Goal: Task Accomplishment & Management: Manage account settings

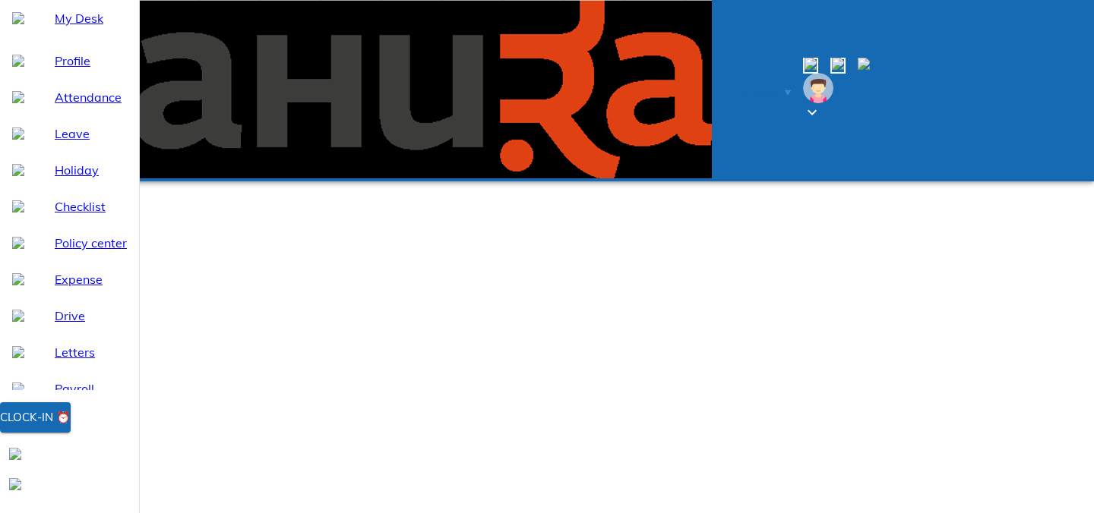
select select "8"
type input "[DATE]"
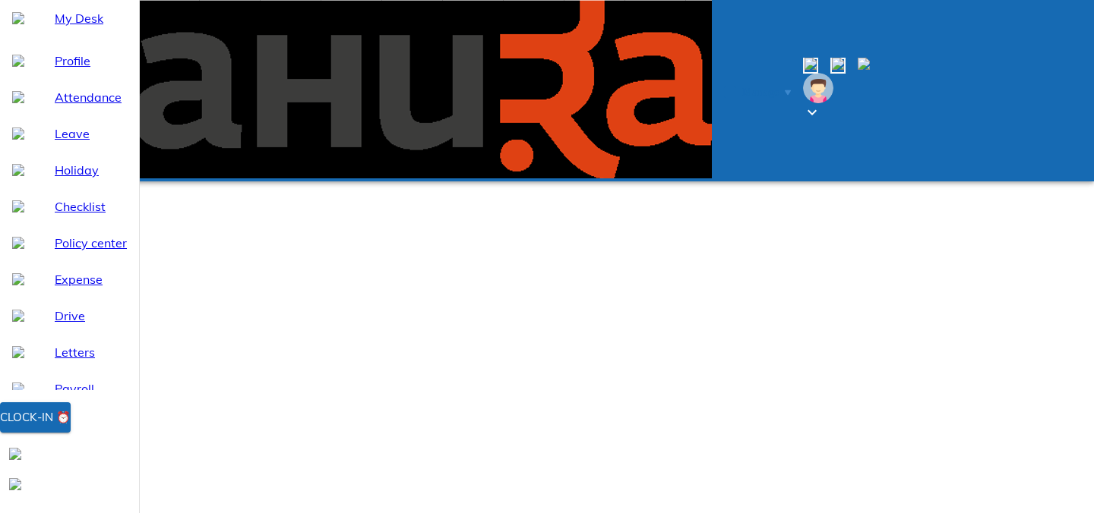
type input "26"
type input "8"
type input "2025"
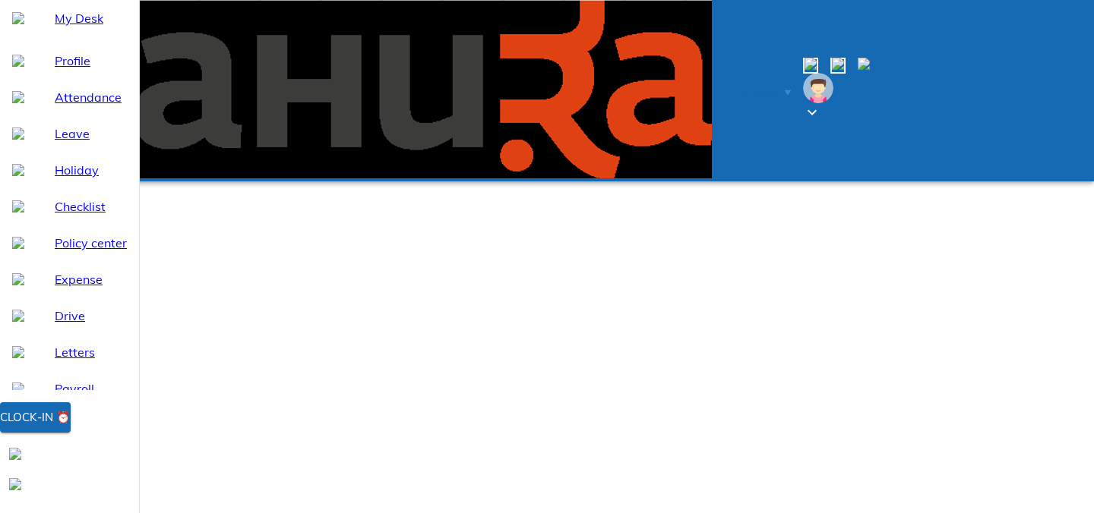
type textarea "x"
type textarea "w"
type textarea "x"
type textarea "wf"
type textarea "x"
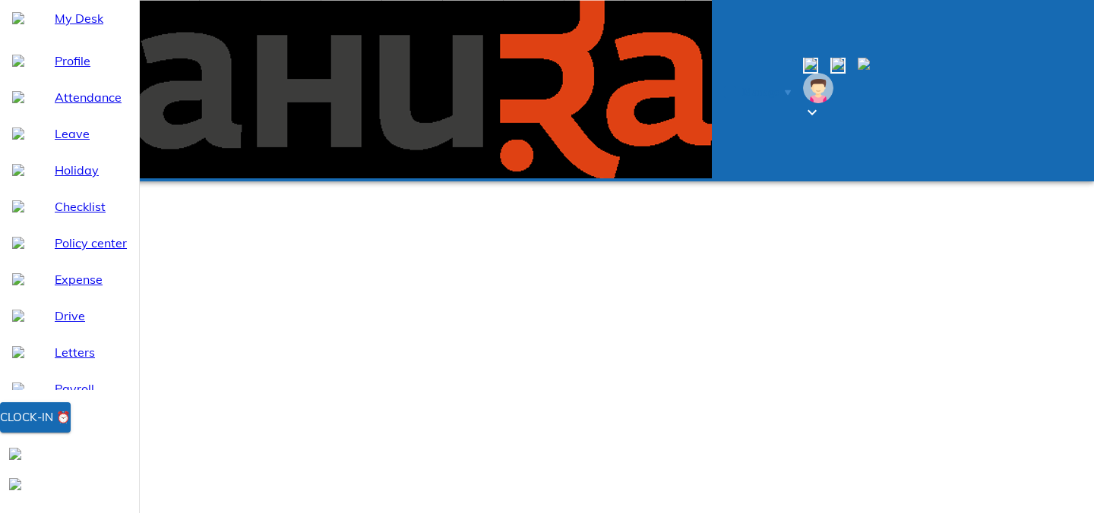
type textarea "wfh"
type textarea "x"
type textarea "wfh"
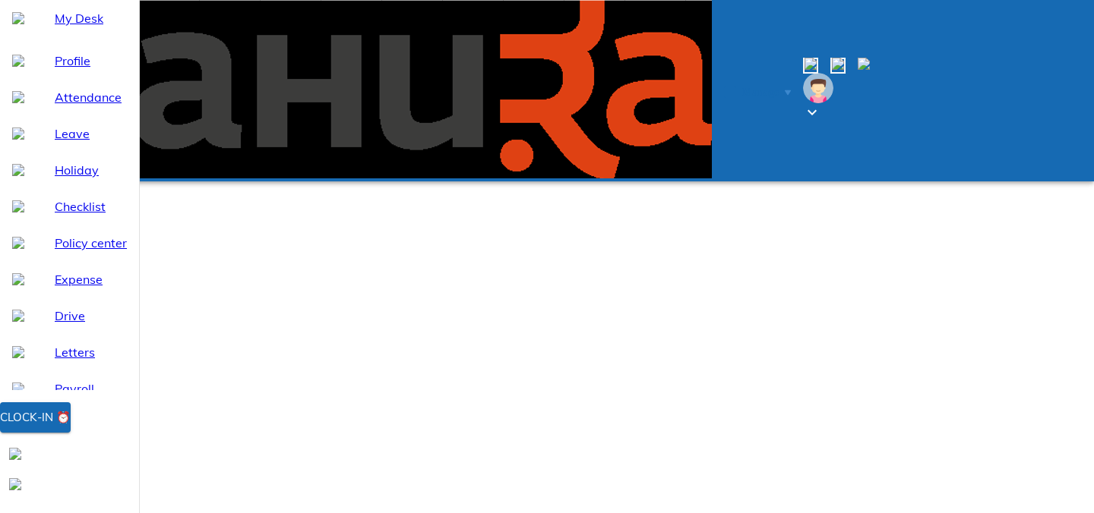
type textarea "x"
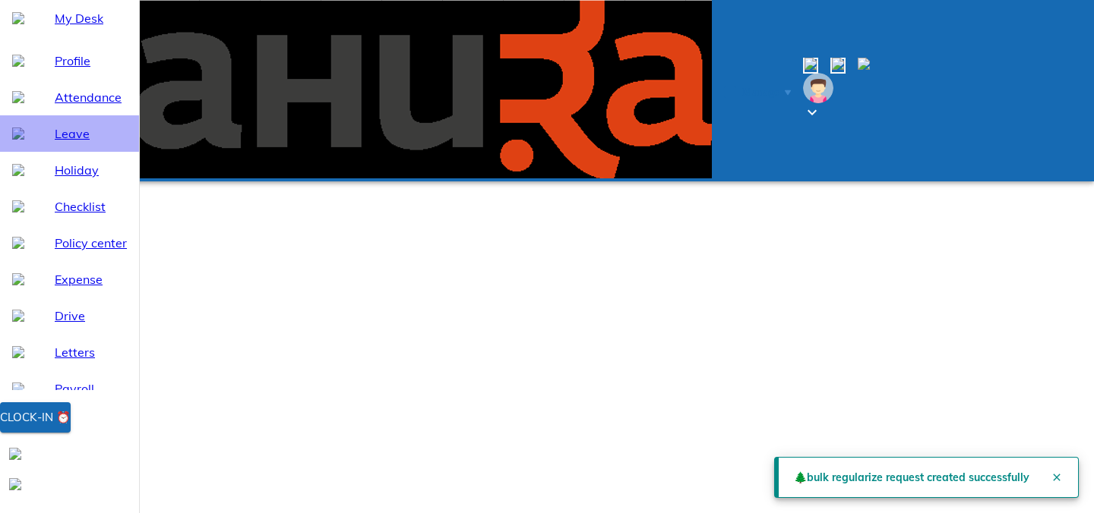
click at [85, 143] on span "Leave" at bounding box center [91, 134] width 72 height 18
select select "8"
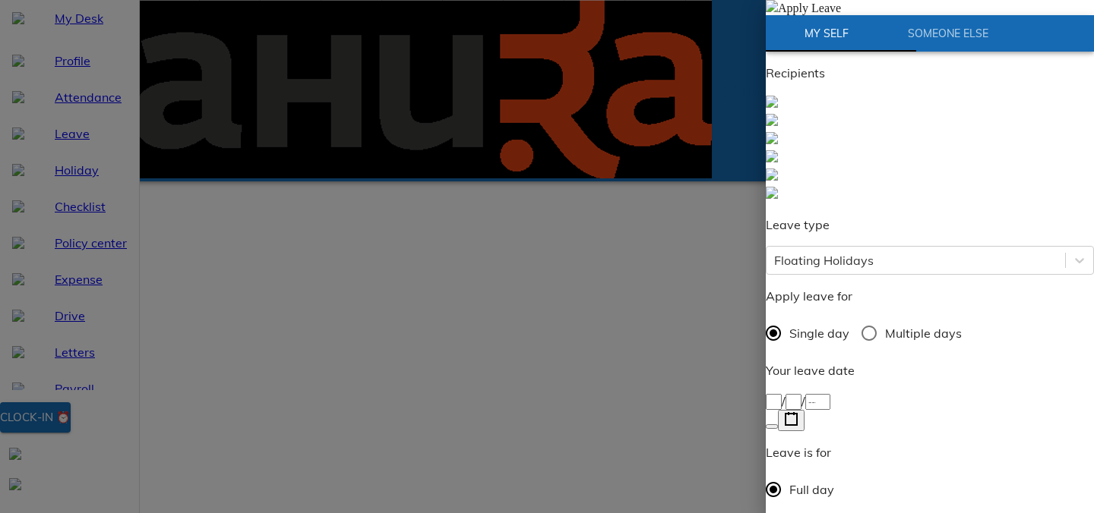
click at [818, 392] on div "/ /" at bounding box center [929, 401] width 328 height 18
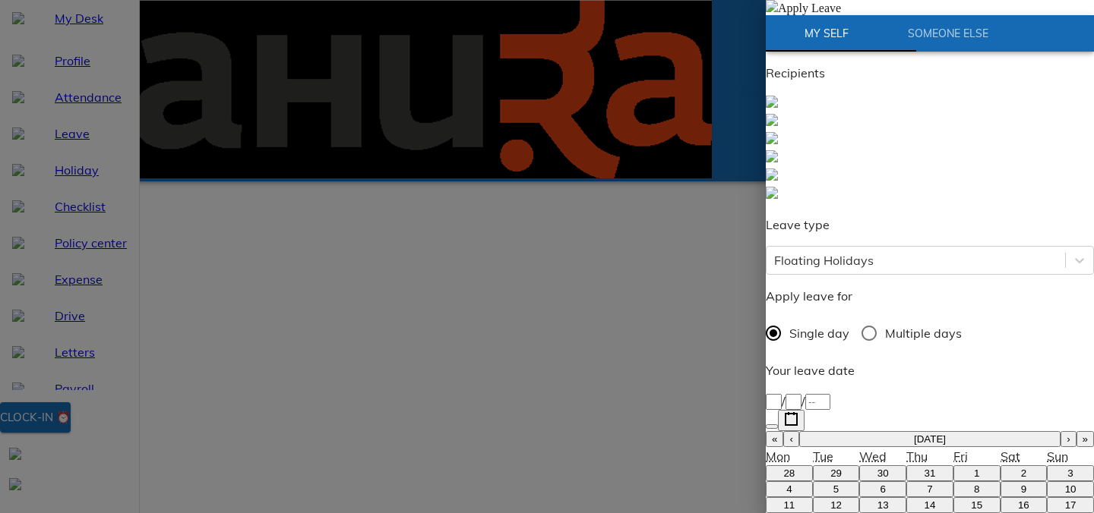
click at [819, 392] on div "/ /" at bounding box center [929, 401] width 328 height 18
click at [835, 392] on div "/ /" at bounding box center [929, 401] width 328 height 18
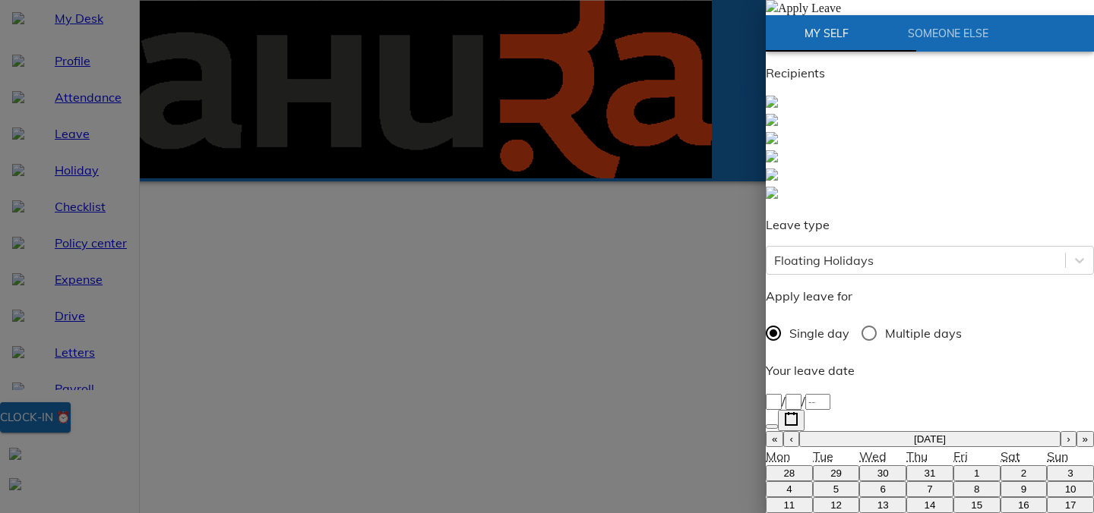
click at [798, 412] on icon "button" at bounding box center [791, 419] width 14 height 14
type input "[DATE]"
type input "28"
type input "8"
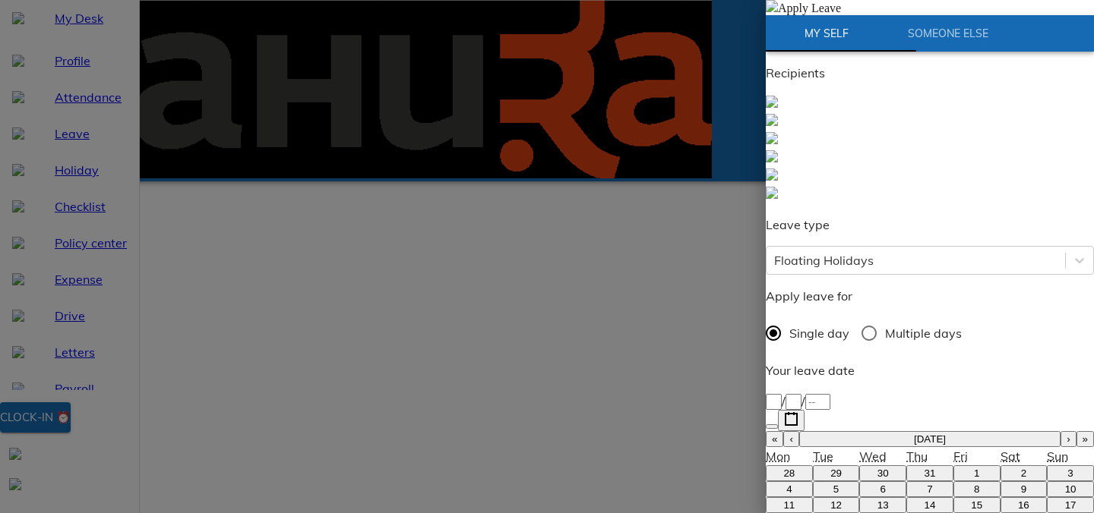
type input "2025"
type textarea "G"
type textarea "x"
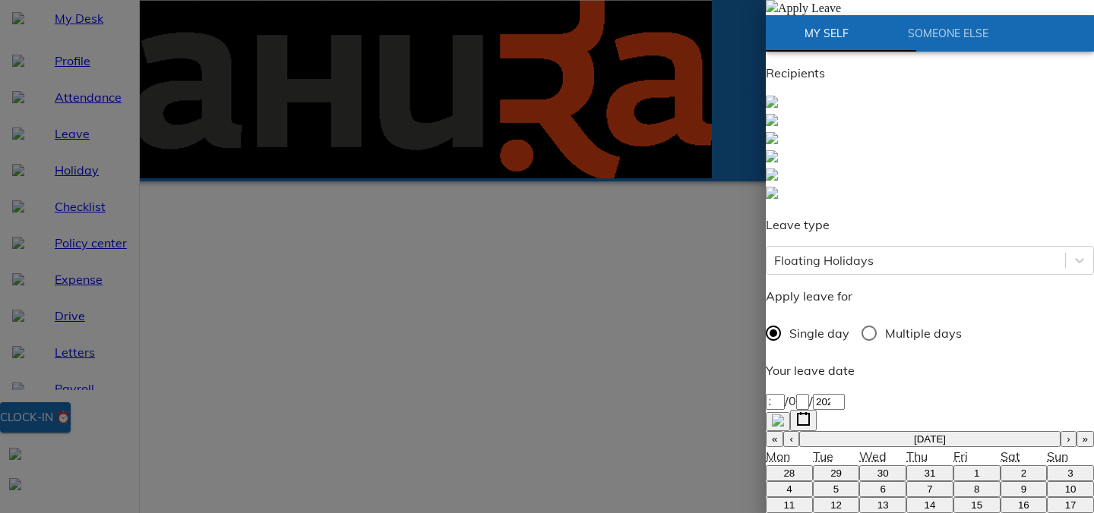
type textarea "Ga"
type textarea "x"
type textarea "Gan"
type textarea "x"
type textarea "Gane"
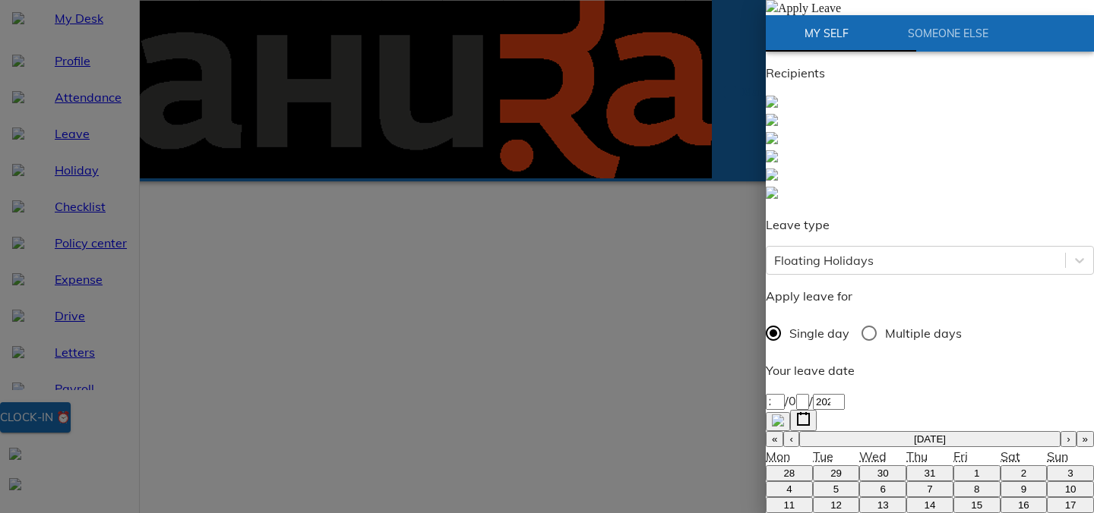
type textarea "x"
type textarea "Ganes"
type textarea "x"
type textarea "Ganesh"
type textarea "x"
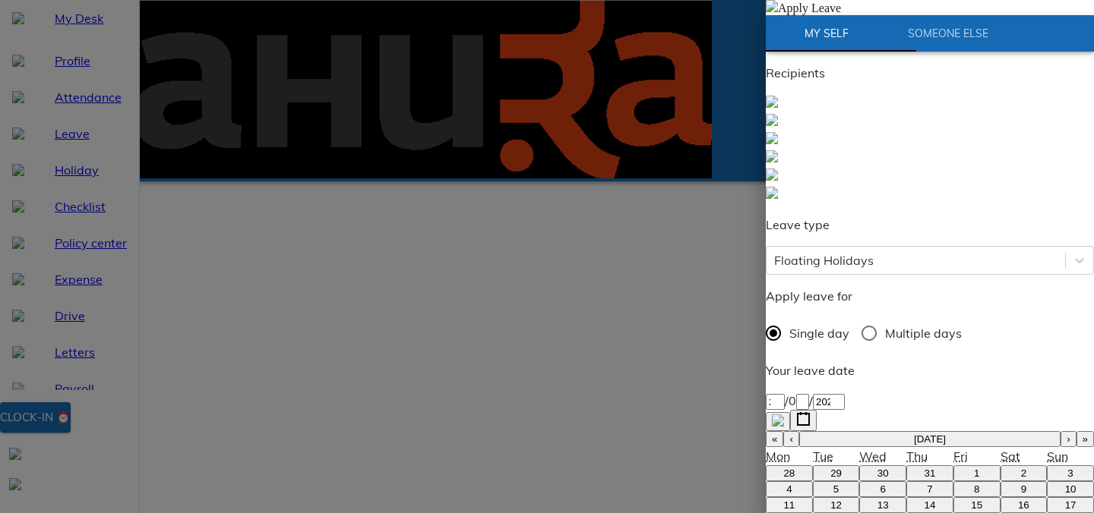
type textarea "Ganesh"
type textarea "x"
type textarea "[PERSON_NAME]"
type textarea "x"
type textarea "[PERSON_NAME]"
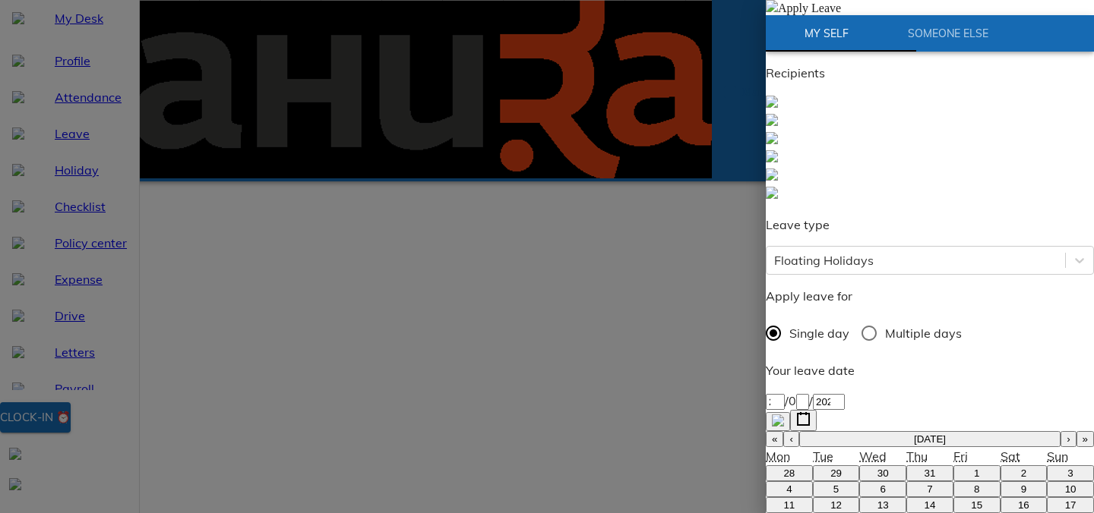
type textarea "x"
type textarea "[PERSON_NAME]"
type textarea "x"
type textarea "[PERSON_NAME]"
type textarea "x"
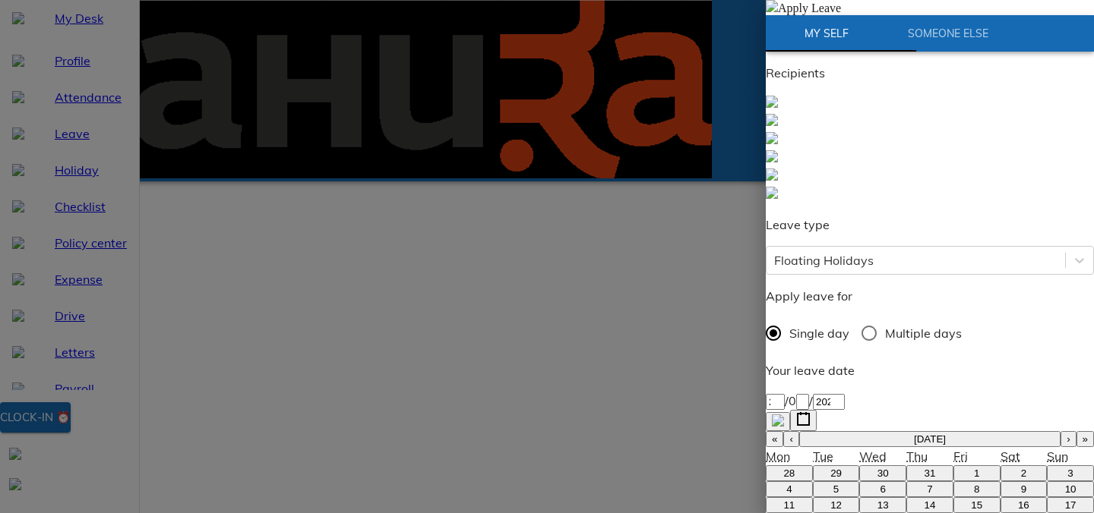
type textarea "[PERSON_NAME]"
type textarea "x"
type textarea "[PERSON_NAME]"
type textarea "x"
type textarea "[PERSON_NAME]"
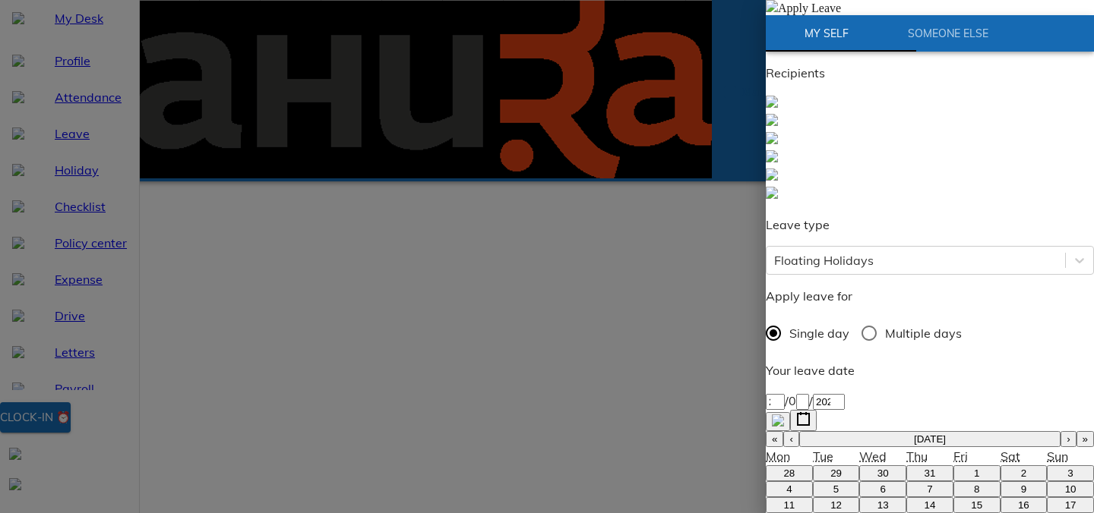
type textarea "x"
type textarea "[PERSON_NAME]"
type textarea "x"
type textarea "[PERSON_NAME]"
type textarea "x"
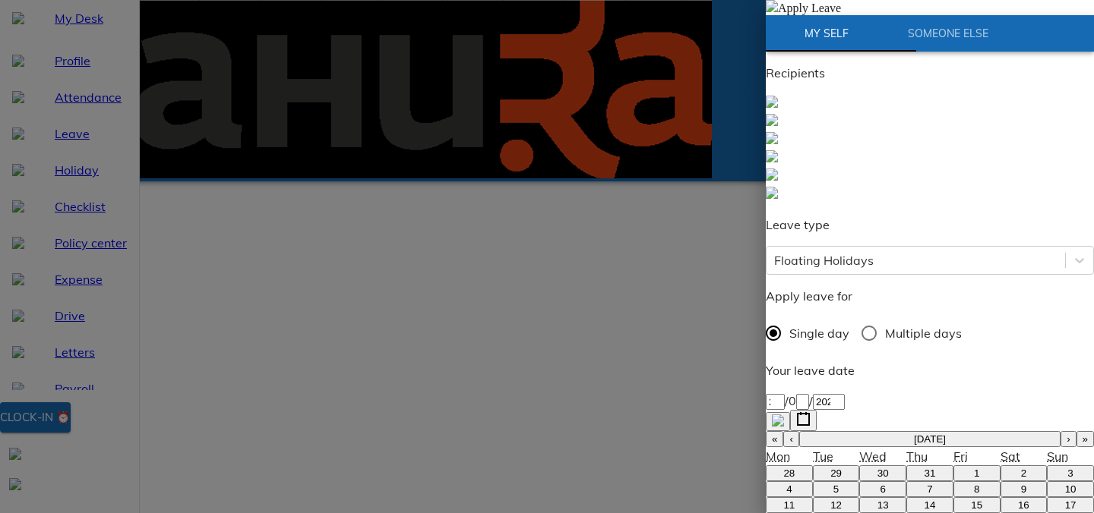
type textarea "[PERSON_NAME]"
type textarea "x"
type textarea "[PERSON_NAME]"
type textarea "x"
type textarea "[PERSON_NAME]"
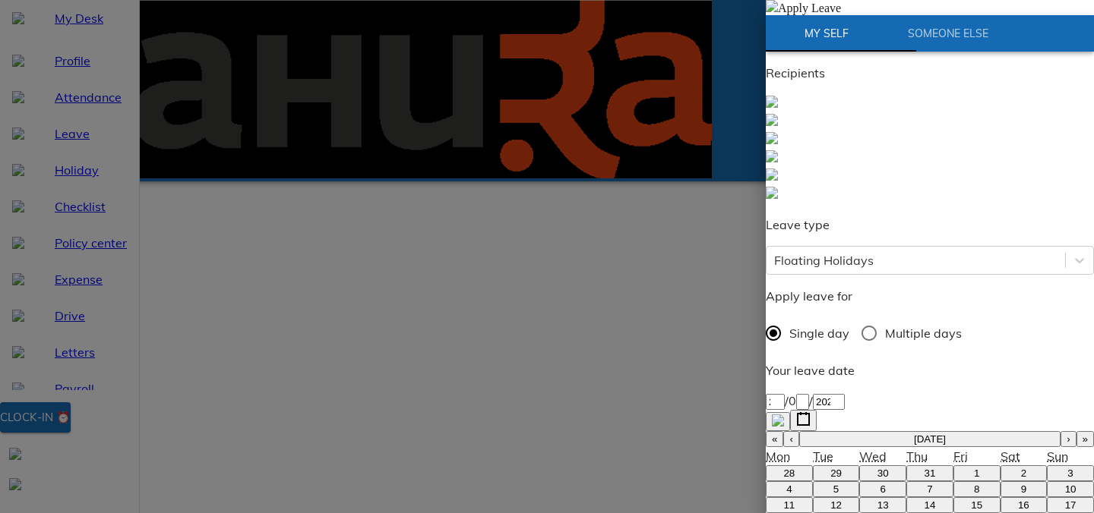
type textarea "x"
type textarea "[PERSON_NAME]"
type textarea "x"
type textarea "[PERSON_NAME]"
type textarea "x"
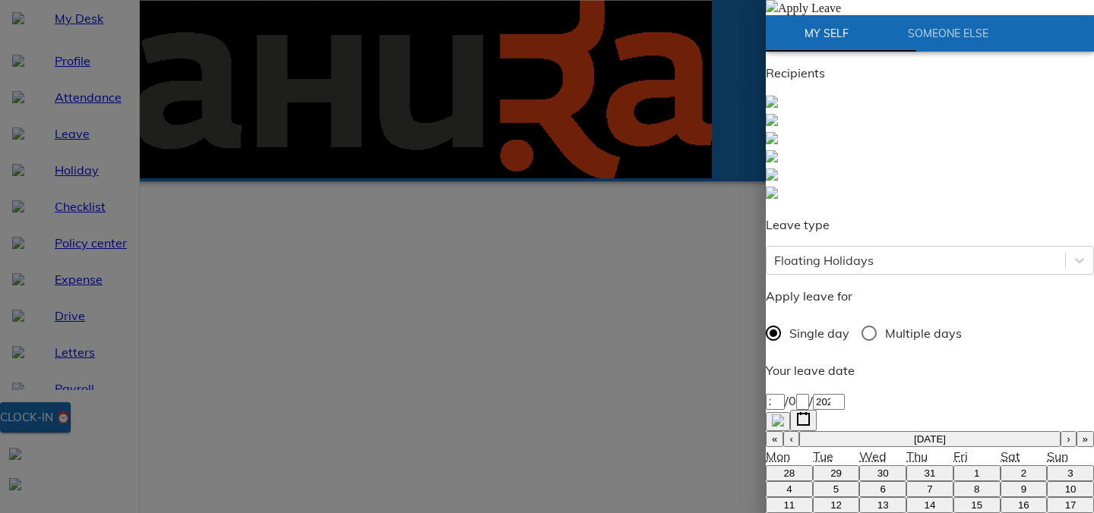
type textarea "[PERSON_NAME]"
type textarea "x"
type textarea "Ganesh"
type textarea "x"
type textarea "[PERSON_NAME]"
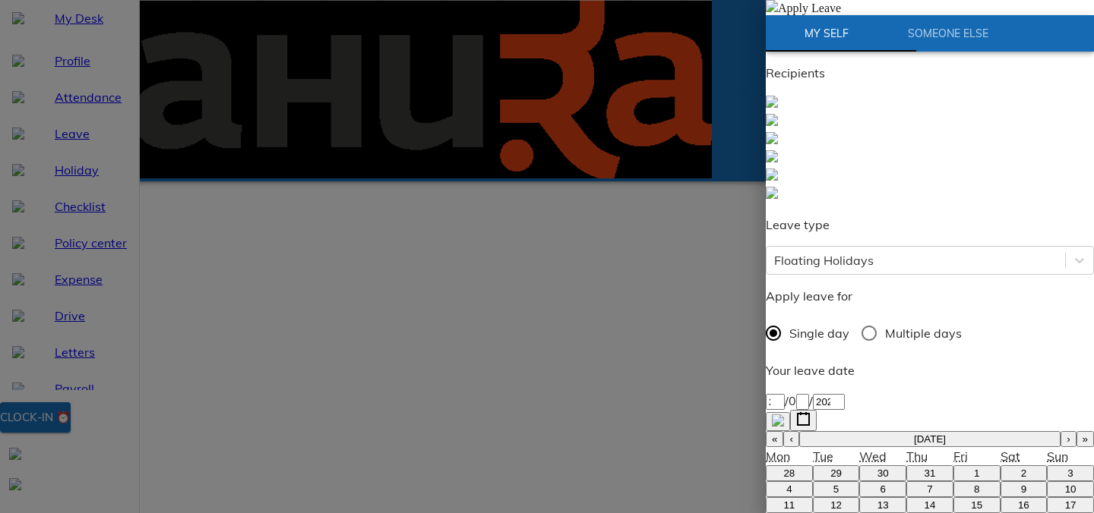
type textarea "x"
type textarea "Ganesh CV"
type textarea "x"
type textarea "[PERSON_NAME]"
type textarea "x"
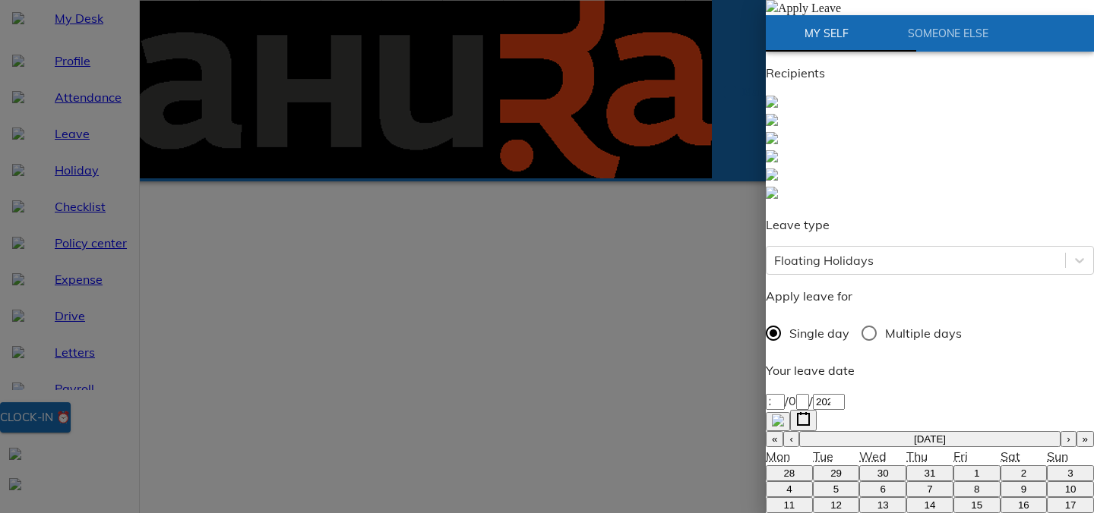
type textarea "[PERSON_NAME]"
type textarea "x"
type textarea "[PERSON_NAME]"
type textarea "x"
type textarea "Ganesh Chat"
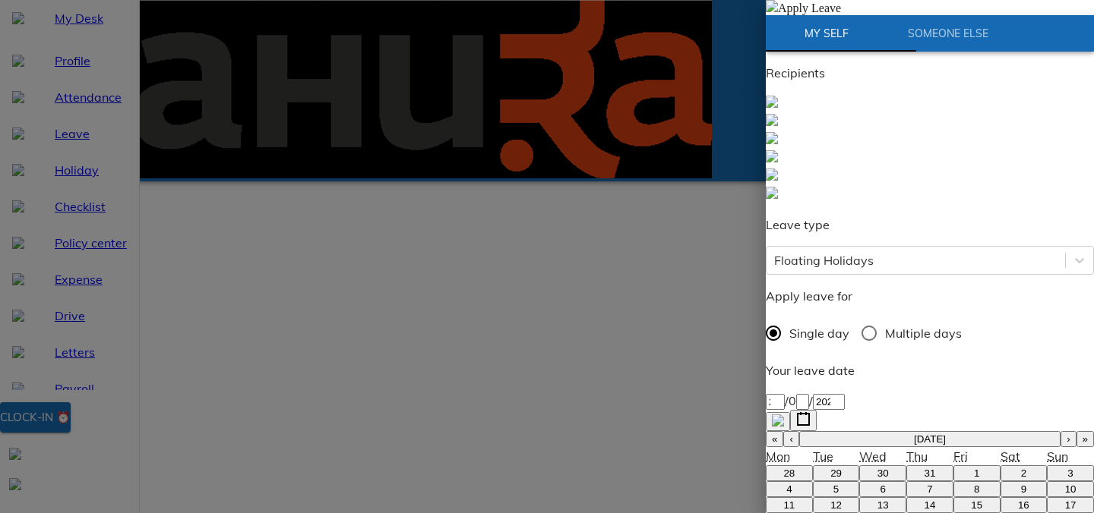
type textarea "x"
type textarea "[PERSON_NAME]"
type textarea "x"
type textarea "[PERSON_NAME]"
type textarea "x"
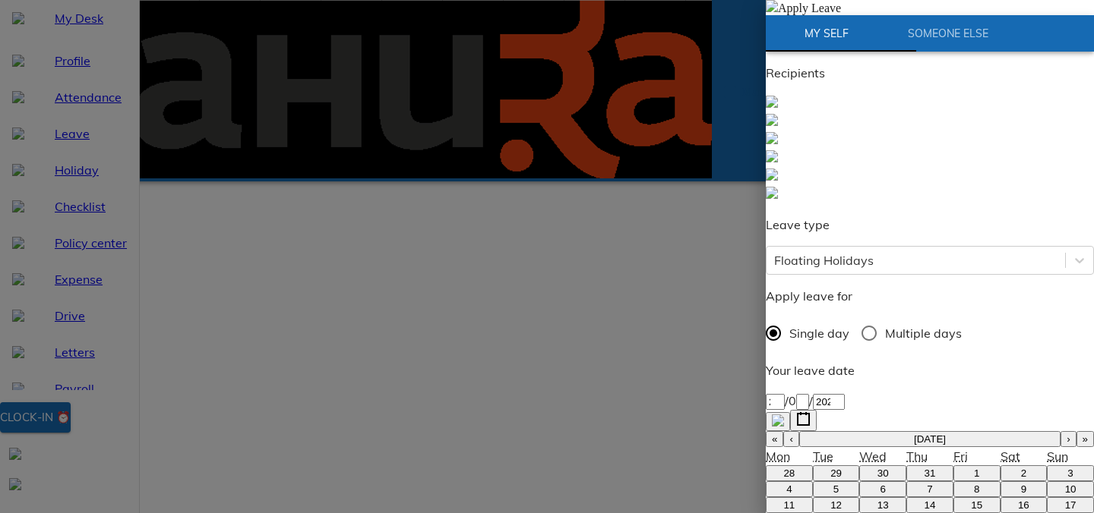
type textarea "[PERSON_NAME]"
type textarea "x"
type textarea "[PERSON_NAME]"
type textarea "x"
type textarea "[DATE]"
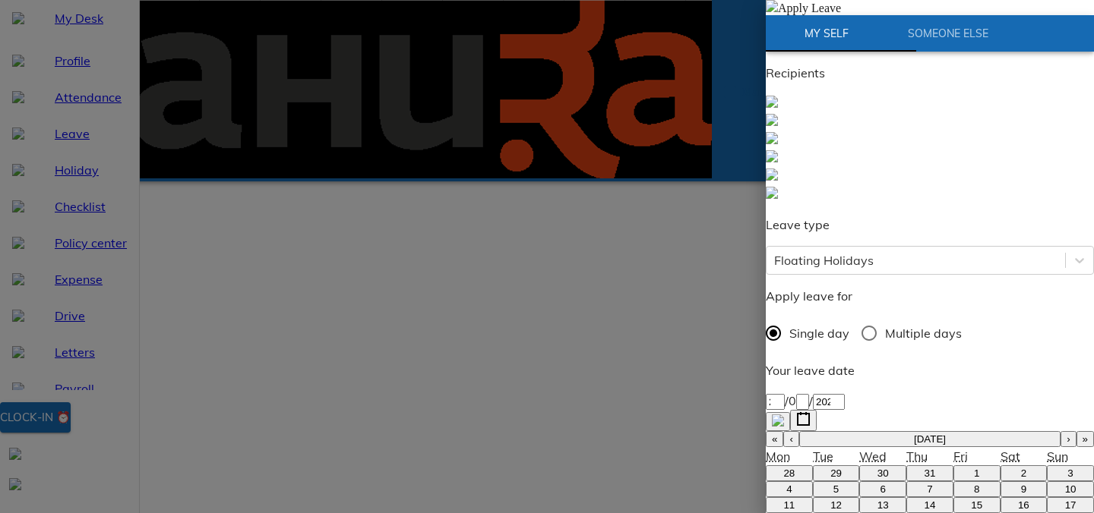
type textarea "x"
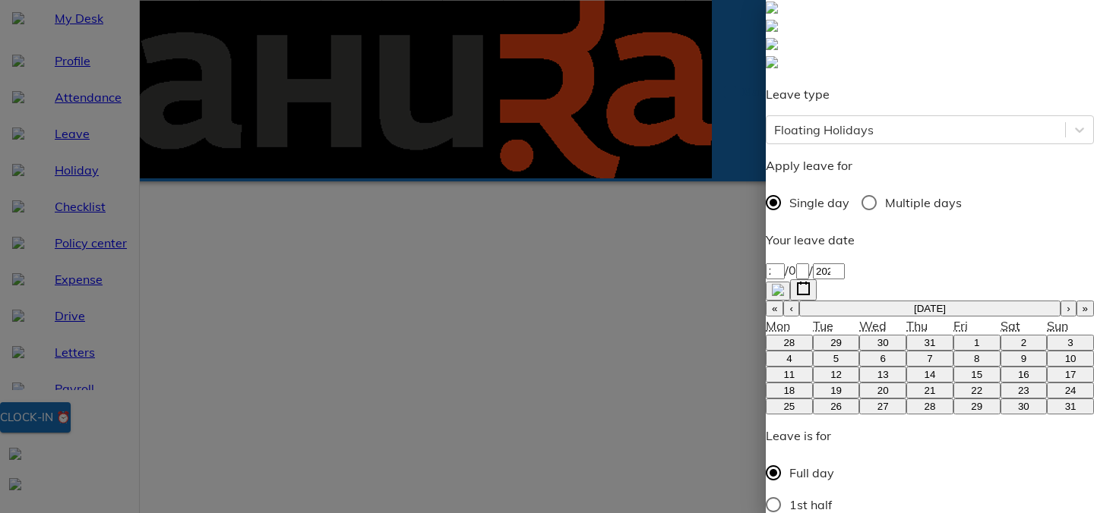
type textarea "[DATE]"
type textarea "x"
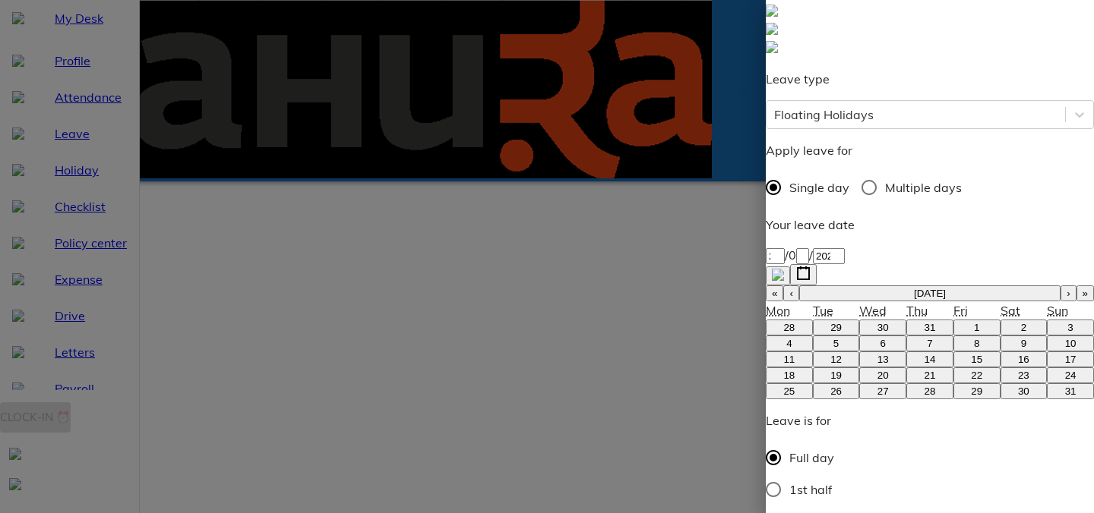
scroll to position [144, 0]
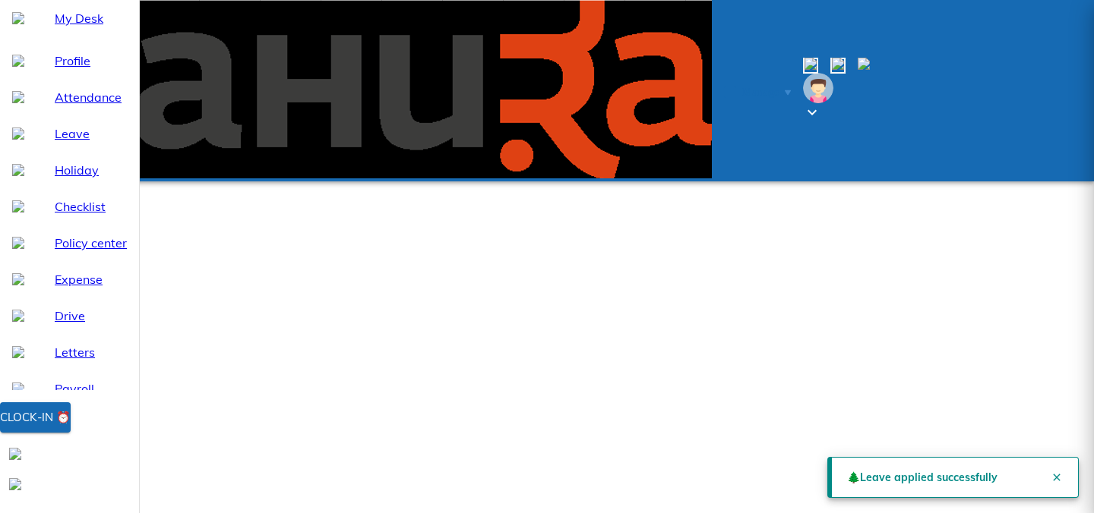
scroll to position [23, 0]
click at [69, 27] on span "My Desk" at bounding box center [91, 18] width 72 height 18
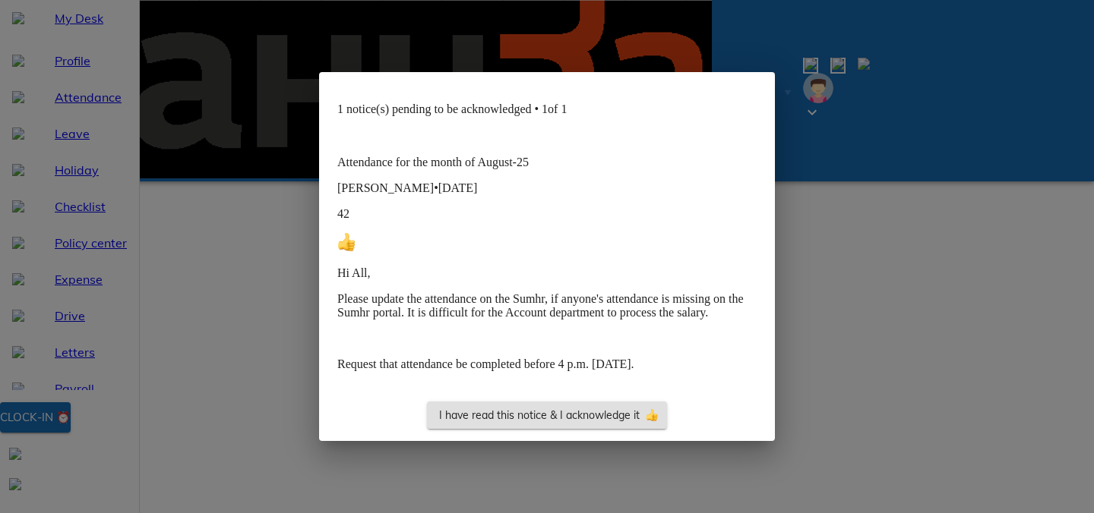
click at [518, 425] on span "I have read this notice & I acknowledge it" at bounding box center [547, 415] width 216 height 19
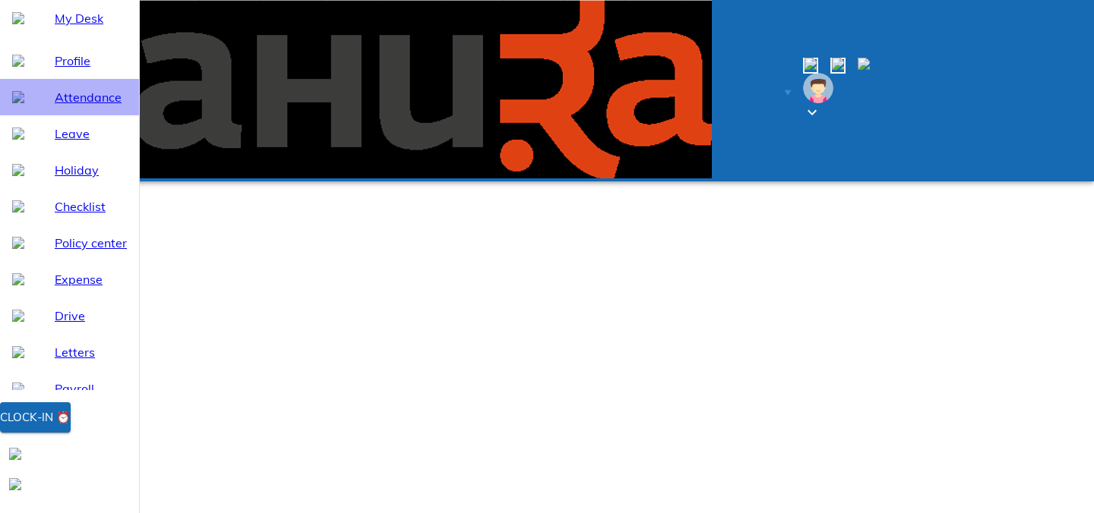
click at [90, 106] on span "Attendance" at bounding box center [91, 97] width 72 height 18
select select "8"
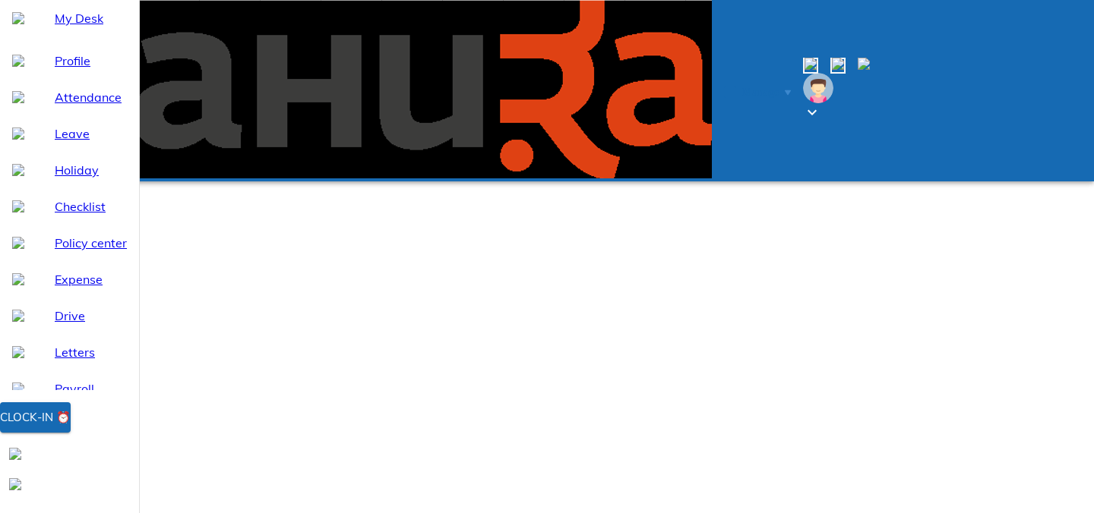
type input "09:09"
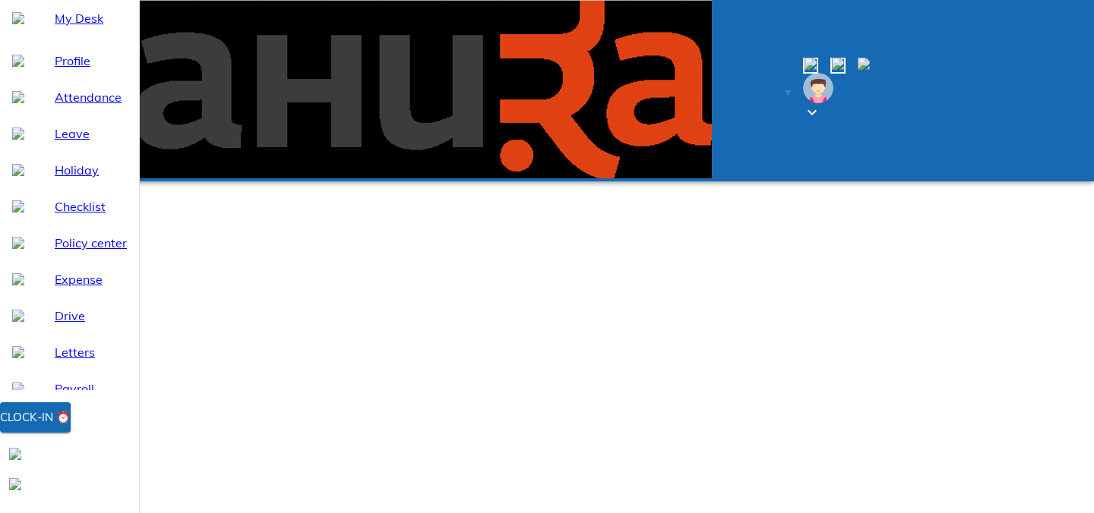
type textarea "w"
type textarea "x"
type textarea "wf"
type textarea "x"
type textarea "wfh"
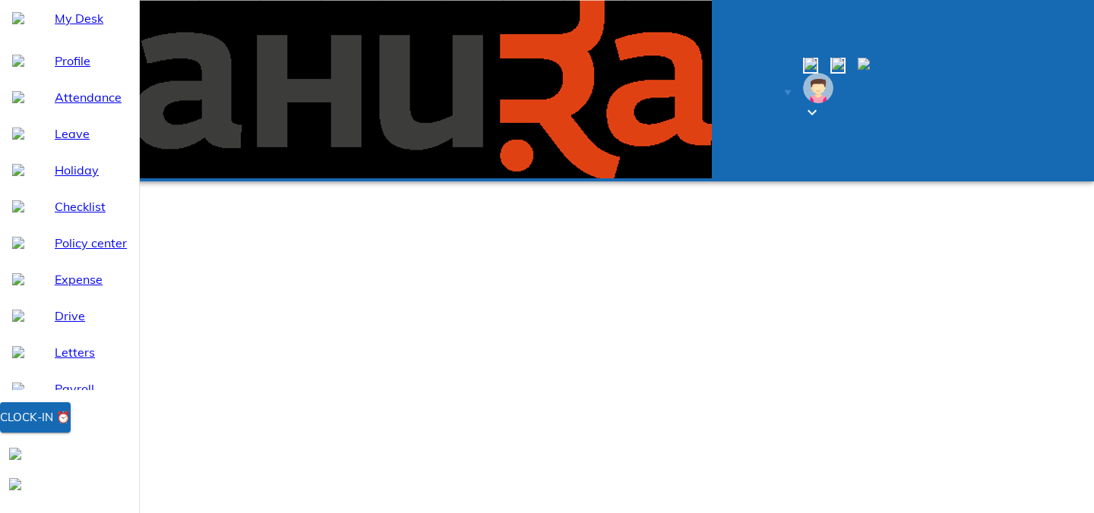
type textarea "x"
type textarea "wfh"
type textarea "x"
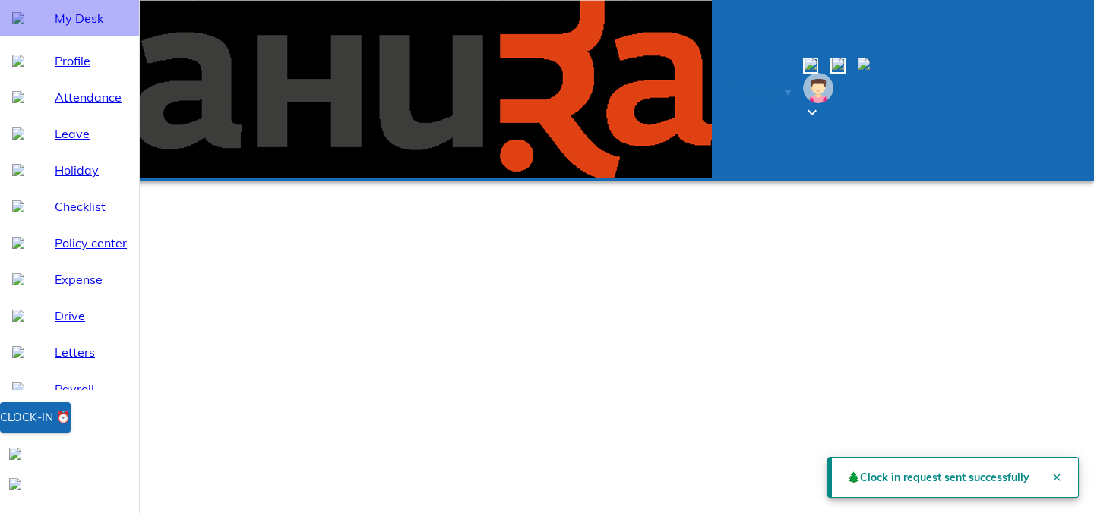
click at [109, 36] on div "My Desk" at bounding box center [69, 18] width 139 height 36
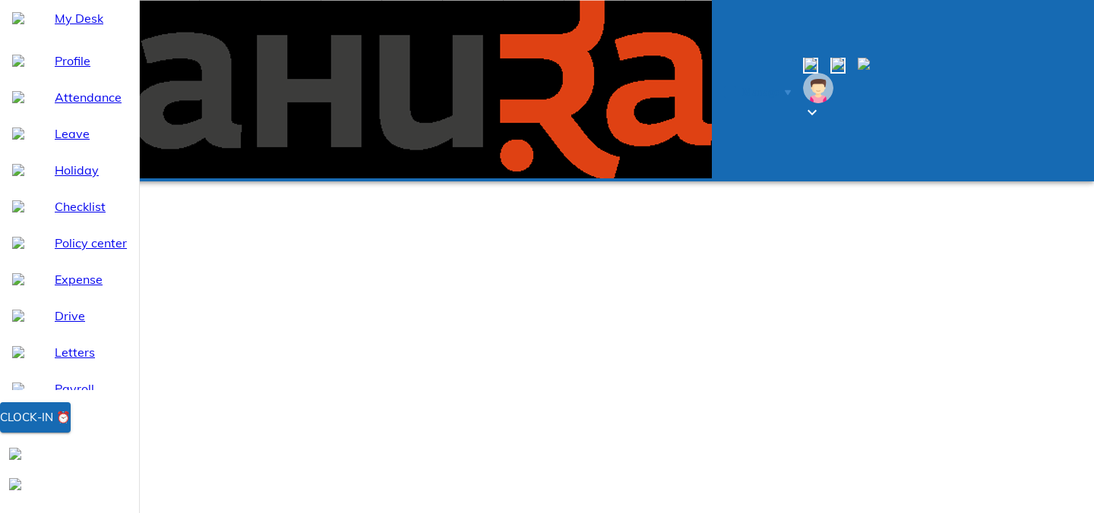
click at [62, 36] on div "My Desk" at bounding box center [69, 18] width 139 height 36
click at [66, 27] on span "My Desk" at bounding box center [91, 18] width 72 height 18
